Goal: Information Seeking & Learning: Learn about a topic

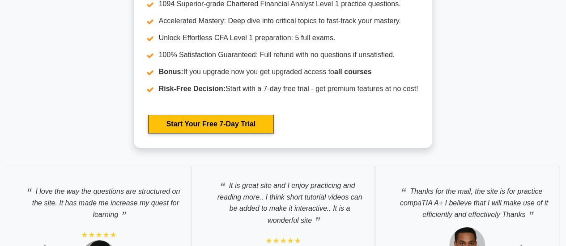
scroll to position [1633, 0]
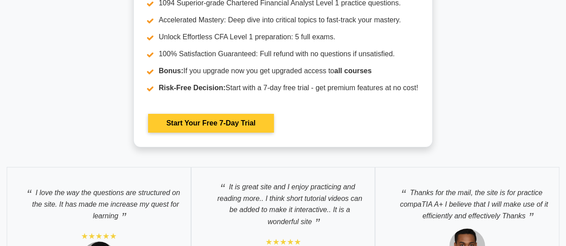
click at [246, 128] on link "Start Your Free 7-Day Trial" at bounding box center [211, 123] width 126 height 19
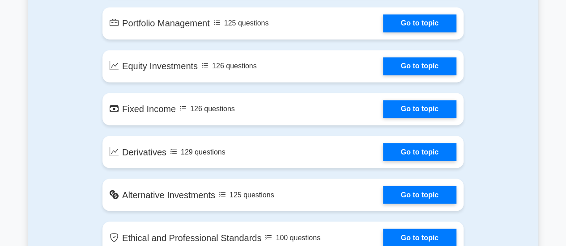
scroll to position [706, 0]
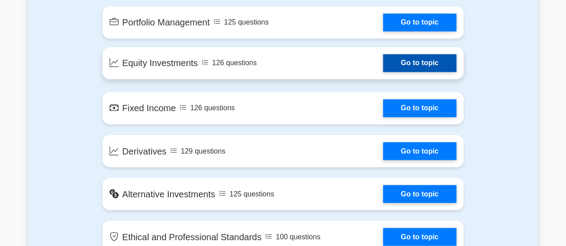
click at [434, 68] on link "Go to topic" at bounding box center [419, 63] width 73 height 18
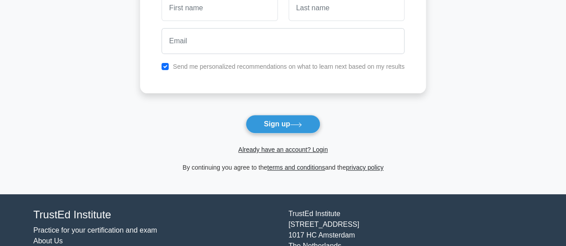
scroll to position [38, 0]
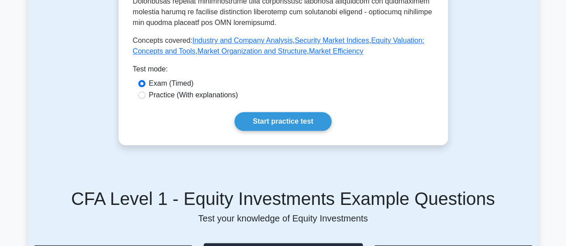
scroll to position [456, 0]
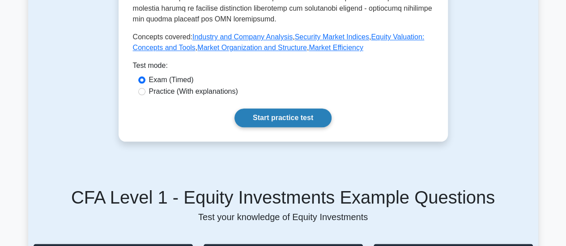
click at [291, 109] on link "Start practice test" at bounding box center [282, 118] width 97 height 19
click at [296, 109] on link "Start practice test" at bounding box center [282, 118] width 97 height 19
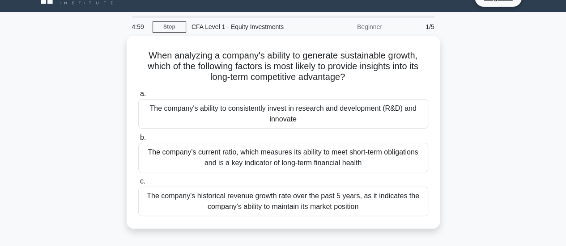
scroll to position [21, 0]
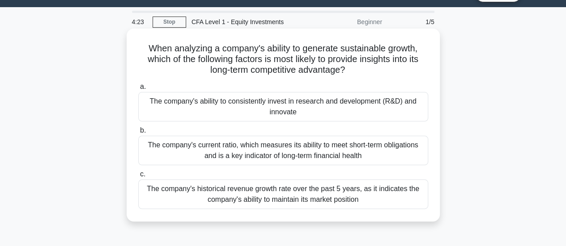
click at [310, 114] on div "The company's ability to consistently invest in research and development (R&D) …" at bounding box center [283, 107] width 290 height 30
click at [138, 90] on input "a. The company's ability to consistently invest in research and development (R&…" at bounding box center [138, 87] width 0 height 6
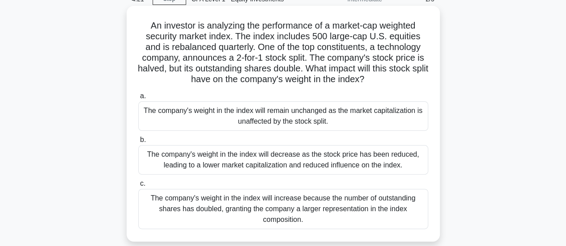
scroll to position [0, 0]
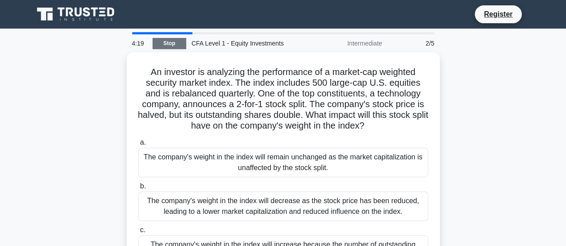
click at [168, 42] on link "Stop" at bounding box center [170, 43] width 34 height 11
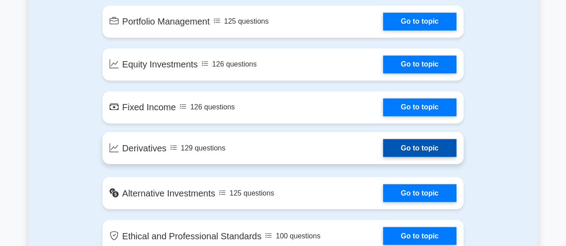
scroll to position [705, 0]
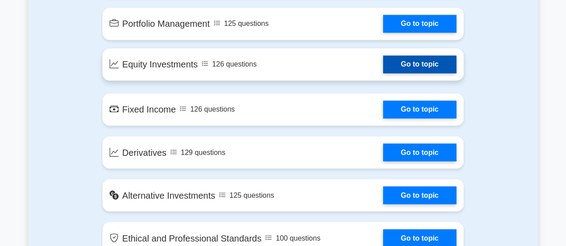
click at [420, 69] on link "Go to topic" at bounding box center [419, 64] width 73 height 18
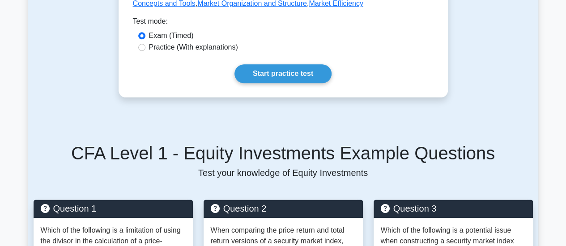
scroll to position [501, 0]
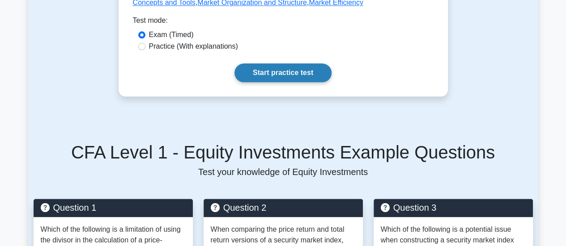
click at [293, 64] on link "Start practice test" at bounding box center [282, 73] width 97 height 19
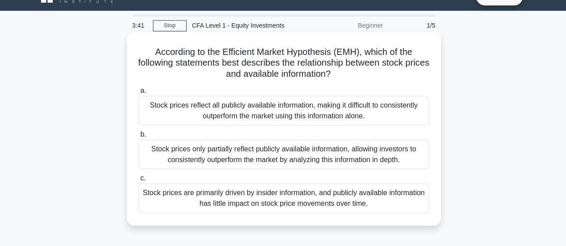
scroll to position [17, 0]
click at [268, 118] on div "Stock prices reflect all publicly available information, making it difficult to…" at bounding box center [283, 111] width 290 height 30
click at [138, 94] on input "a. Stock prices reflect all publicly available information, making it difficult…" at bounding box center [138, 91] width 0 height 6
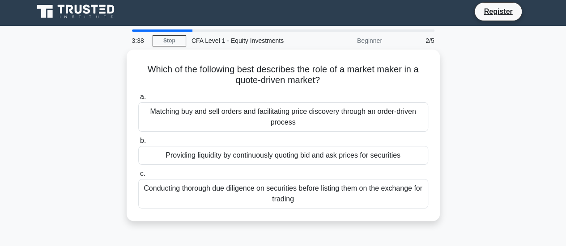
scroll to position [0, 0]
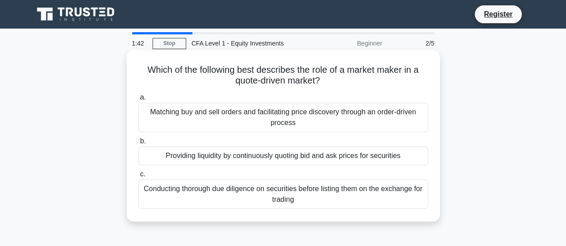
click at [265, 158] on div "Providing liquidity by continuously quoting bid and ask prices for securities" at bounding box center [283, 156] width 290 height 19
click at [138, 144] on input "b. Providing liquidity by continuously quoting bid and ask prices for securities" at bounding box center [138, 142] width 0 height 6
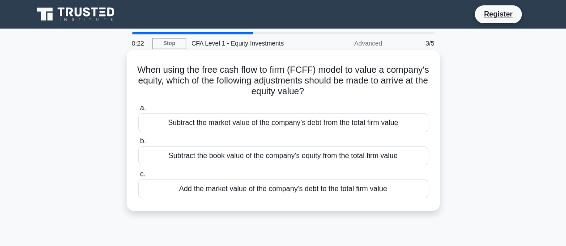
click at [342, 121] on div "Subtract the market value of the company's debt from the total firm value" at bounding box center [283, 123] width 290 height 19
click at [138, 111] on input "a. Subtract the market value of the company's debt from the total firm value" at bounding box center [138, 109] width 0 height 6
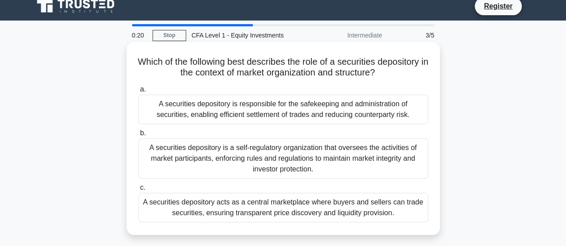
scroll to position [0, 0]
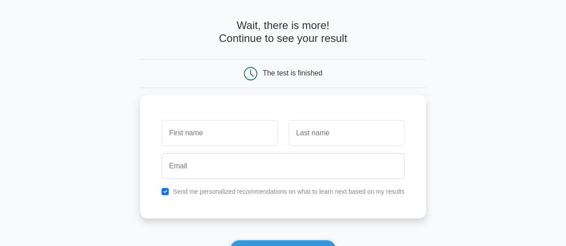
scroll to position [39, 0]
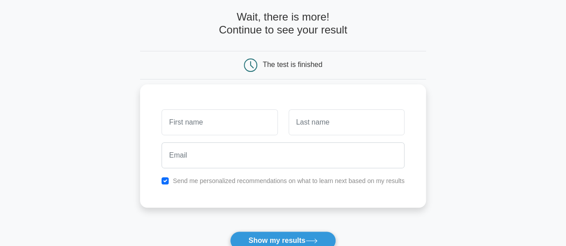
click at [218, 121] on input "text" at bounding box center [219, 123] width 116 height 26
type input "[PERSON_NAME]"
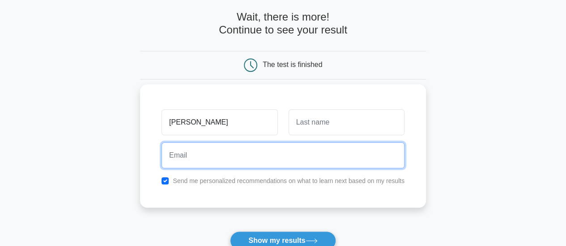
click at [231, 152] on input "email" at bounding box center [282, 156] width 243 height 26
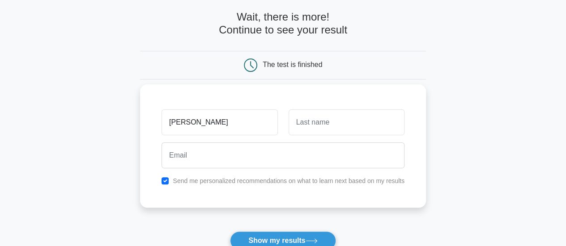
click at [234, 194] on div "[PERSON_NAME] Send me personalized recommendations on what to learn next based …" at bounding box center [283, 146] width 286 height 123
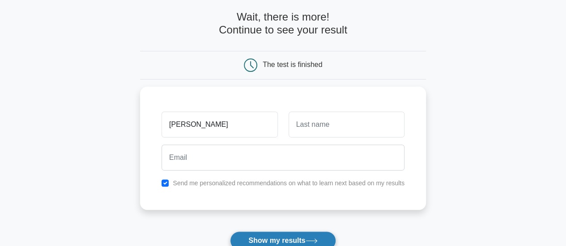
click at [261, 244] on button "Show my results" at bounding box center [283, 241] width 106 height 19
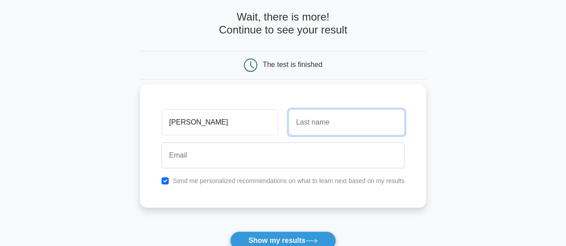
click at [330, 131] on input "text" at bounding box center [347, 123] width 116 height 26
click at [313, 125] on input "gopiantham" at bounding box center [347, 123] width 116 height 26
type input "gopinatham"
click at [230, 232] on button "Show my results" at bounding box center [283, 241] width 106 height 19
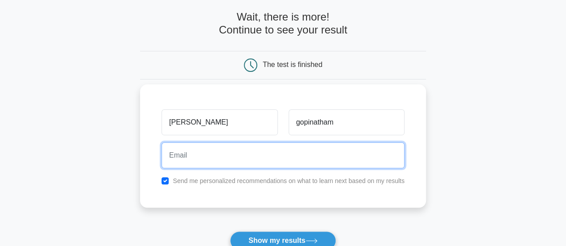
click at [289, 166] on input "email" at bounding box center [282, 156] width 243 height 26
type input "[EMAIL_ADDRESS][DOMAIN_NAME]"
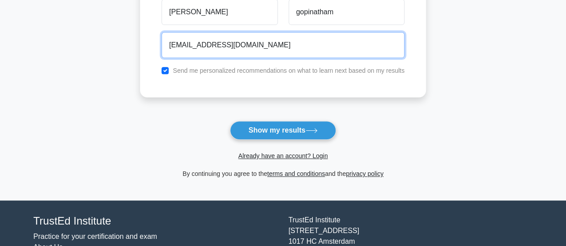
scroll to position [150, 0]
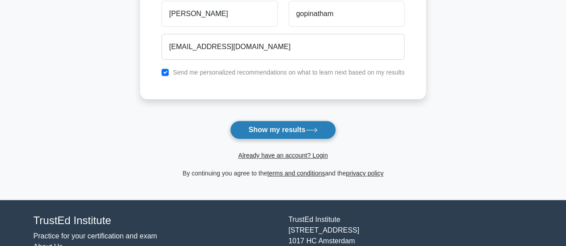
click at [285, 134] on button "Show my results" at bounding box center [283, 130] width 106 height 19
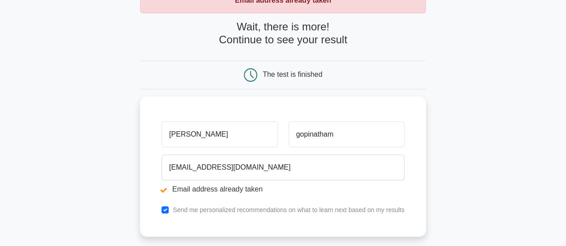
scroll to position [63, 0]
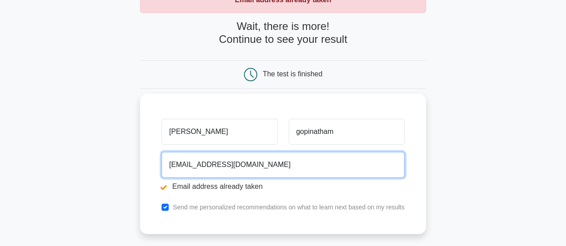
click at [274, 168] on input "[EMAIL_ADDRESS][DOMAIN_NAME]" at bounding box center [282, 165] width 243 height 26
click at [228, 165] on input "[EMAIL_ADDRESS][DOMAIN_NAME]" at bounding box center [282, 165] width 243 height 26
type input "[EMAIL_ADDRESS][DOMAIN_NAME]"
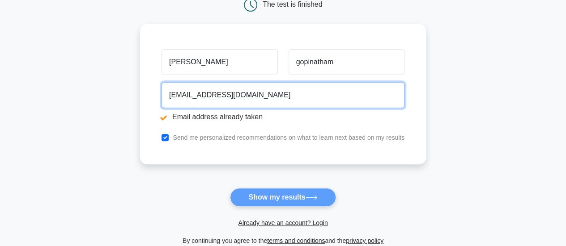
scroll to position [157, 0]
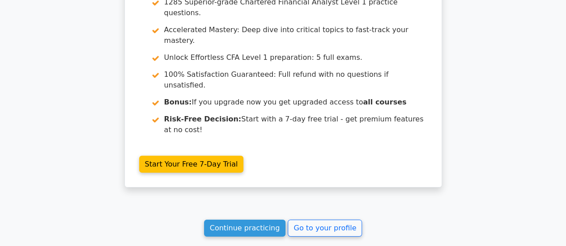
scroll to position [1304, 0]
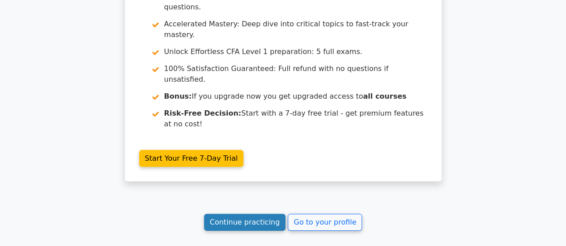
click at [252, 214] on link "Continue practicing" at bounding box center [245, 222] width 82 height 17
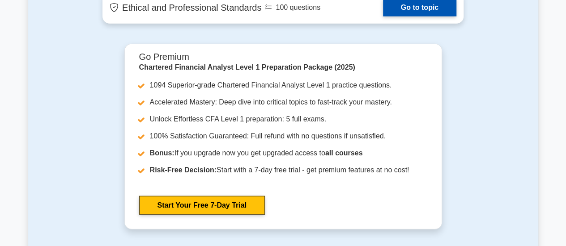
scroll to position [1041, 0]
